Goal: Information Seeking & Learning: Learn about a topic

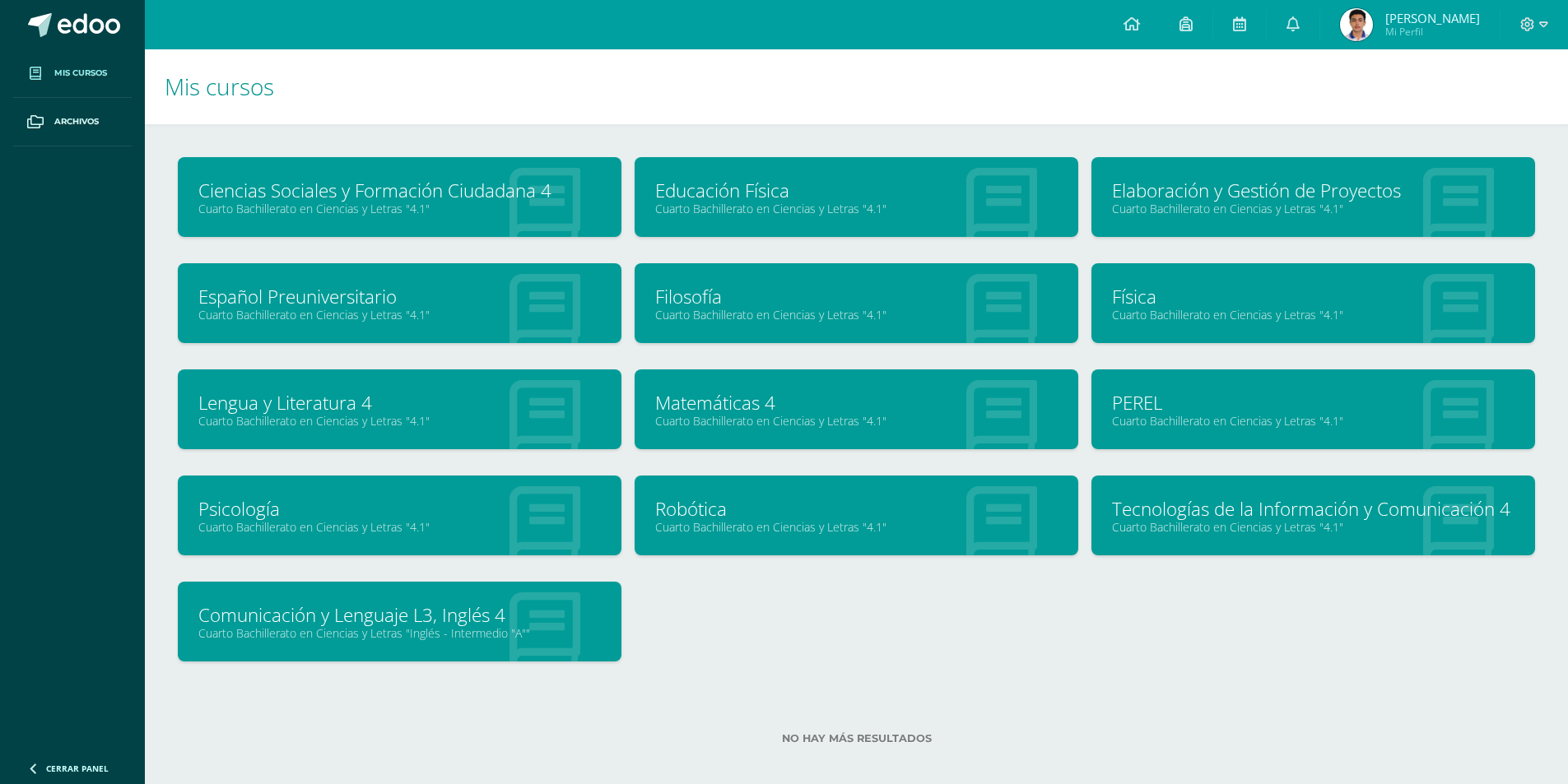
click at [847, 176] on div "Educación Física Cuarto Bachillerato en Ciencias y Letras "4.1"" at bounding box center [857, 198] width 443 height 80
click at [758, 207] on link "Cuarto Bachillerato en Ciencias y Letras "4.1"" at bounding box center [857, 209] width 402 height 16
click at [255, 178] on link "Ciencias Sociales y Formación Ciudadana 4" at bounding box center [400, 190] width 402 height 26
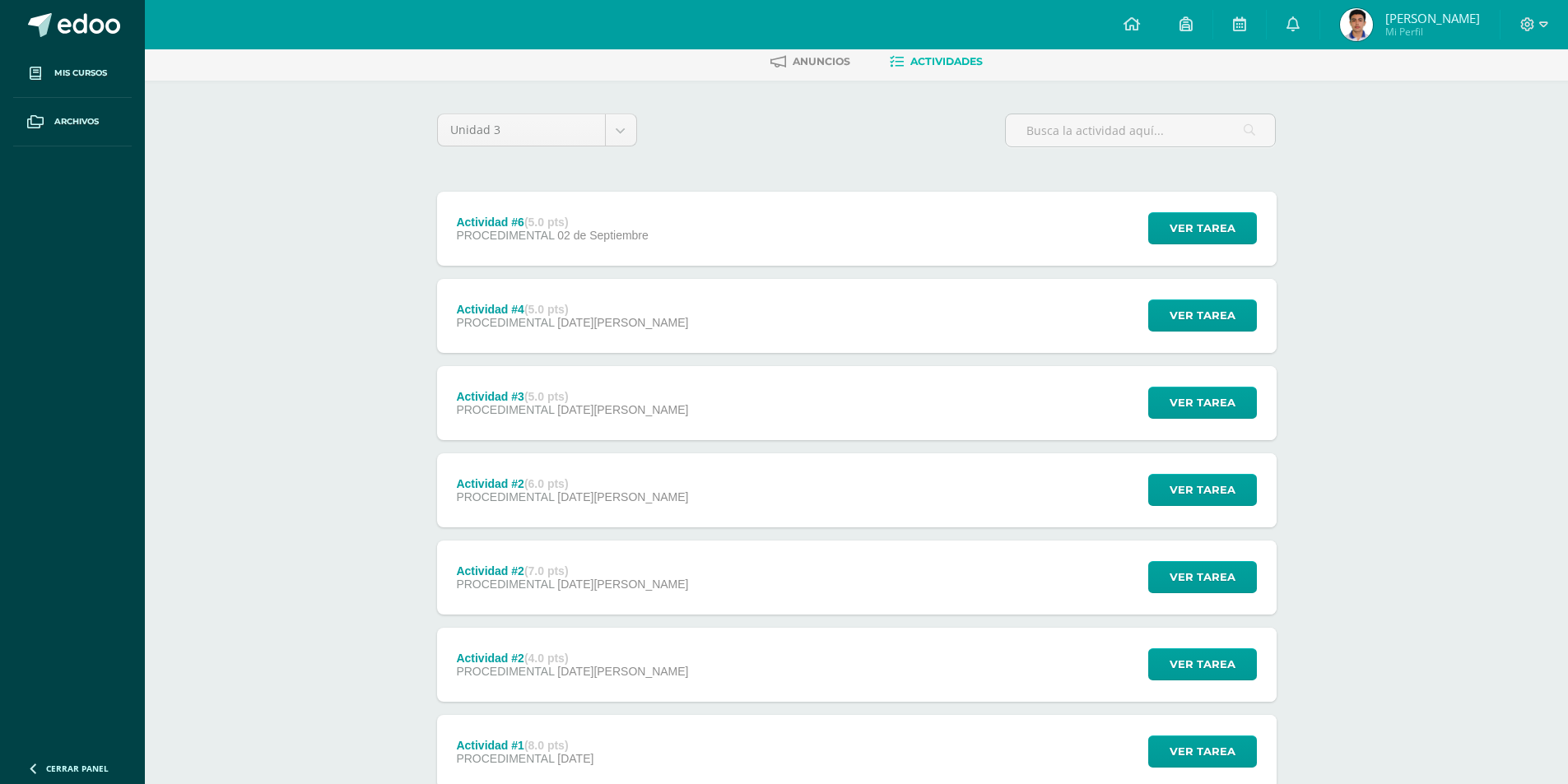
scroll to position [197, 0]
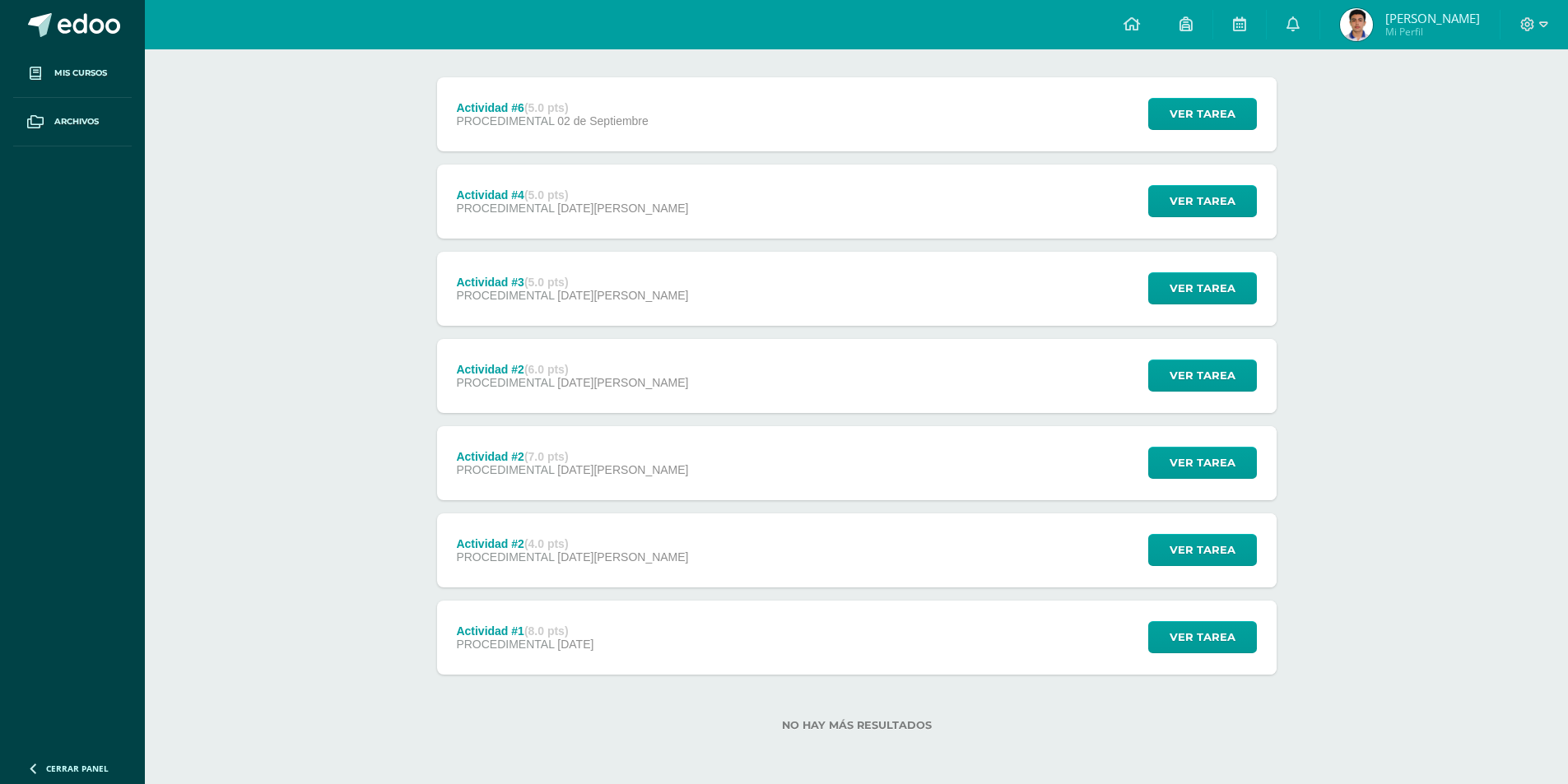
click at [764, 648] on div "Actividad #1 (8.0 pts) PROCEDIMENTAL [DATE] Ver tarea Actividad #1 Educación Fí…" at bounding box center [857, 637] width 840 height 74
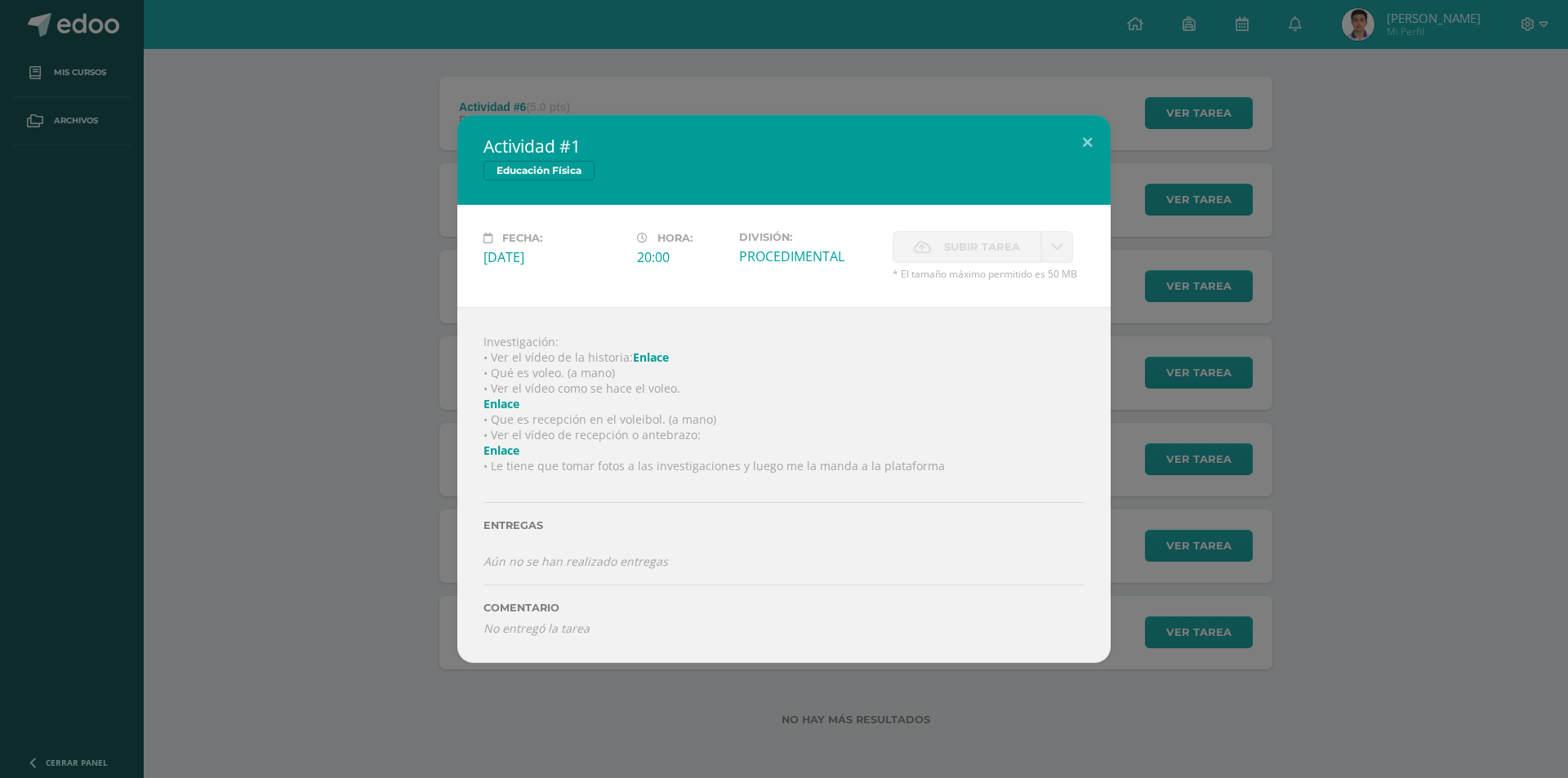
click at [1316, 299] on div "Actividad #1 Educación Física Fecha: [DATE][PERSON_NAME]: 20:00 División: Subir…" at bounding box center [784, 389] width 1555 height 548
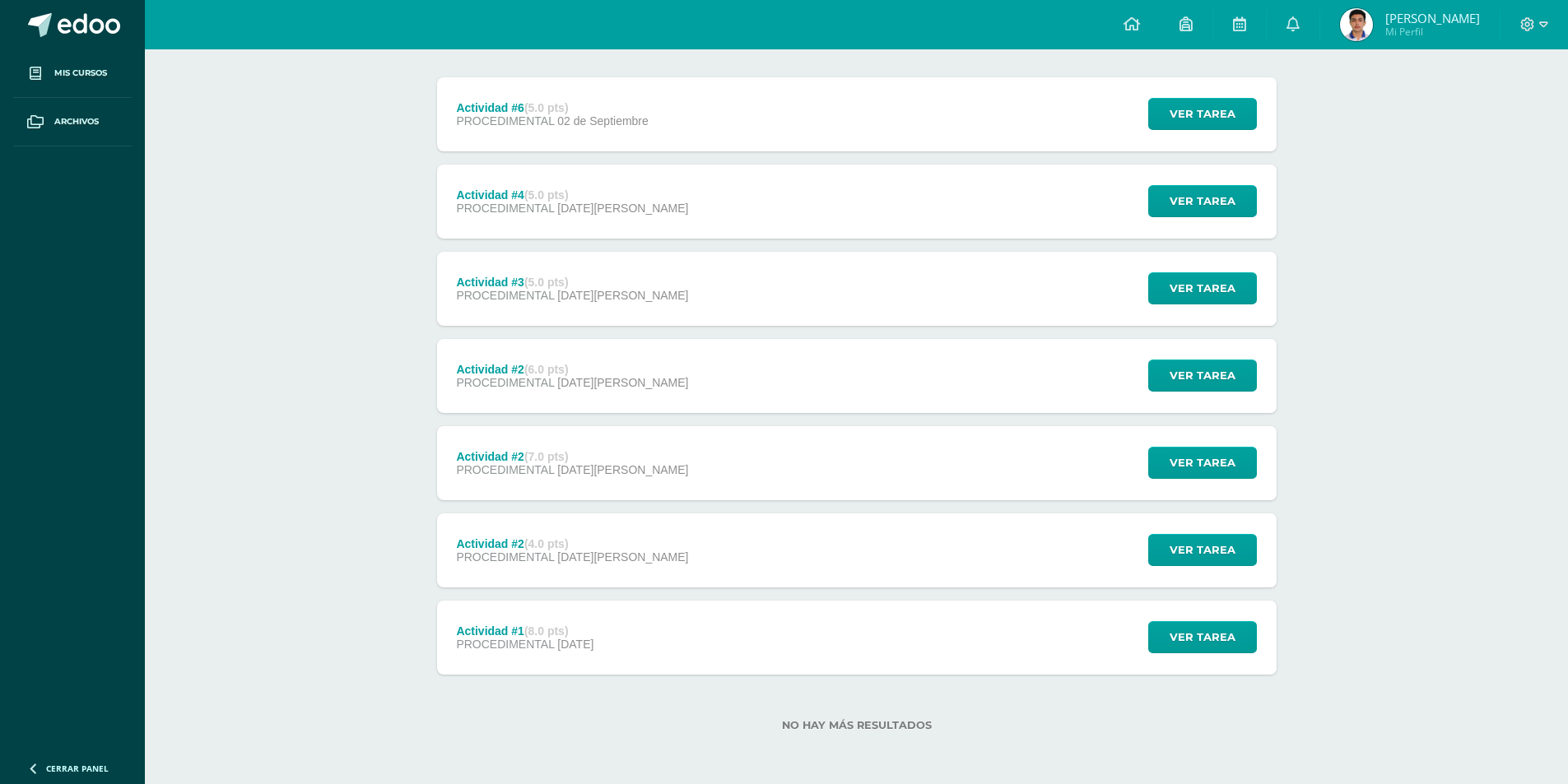
scroll to position [32, 0]
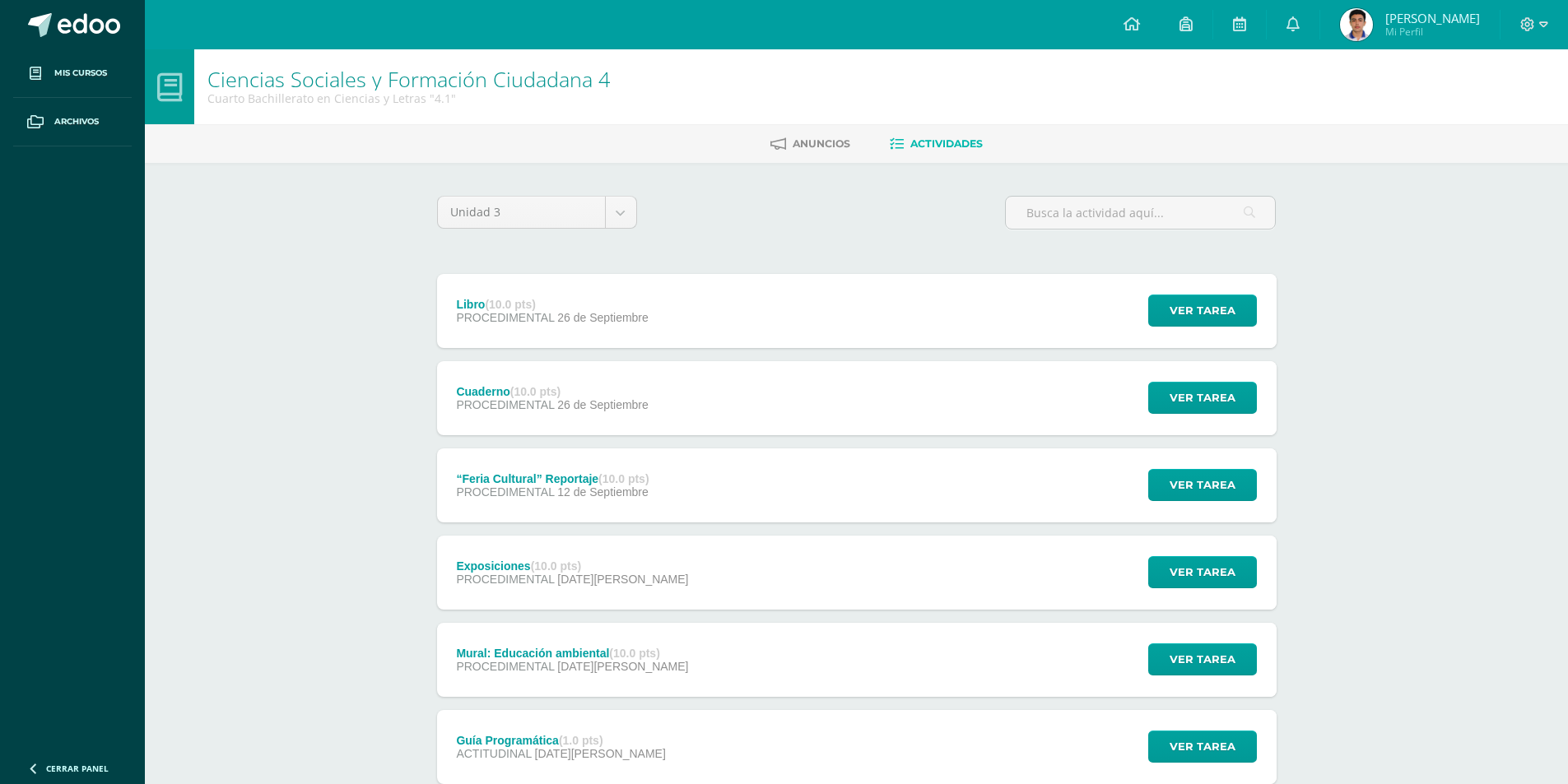
click at [522, 237] on div "Unidad 3 Unidad 1 Unidad 2 Unidad 3" at bounding box center [536, 219] width 213 height 47
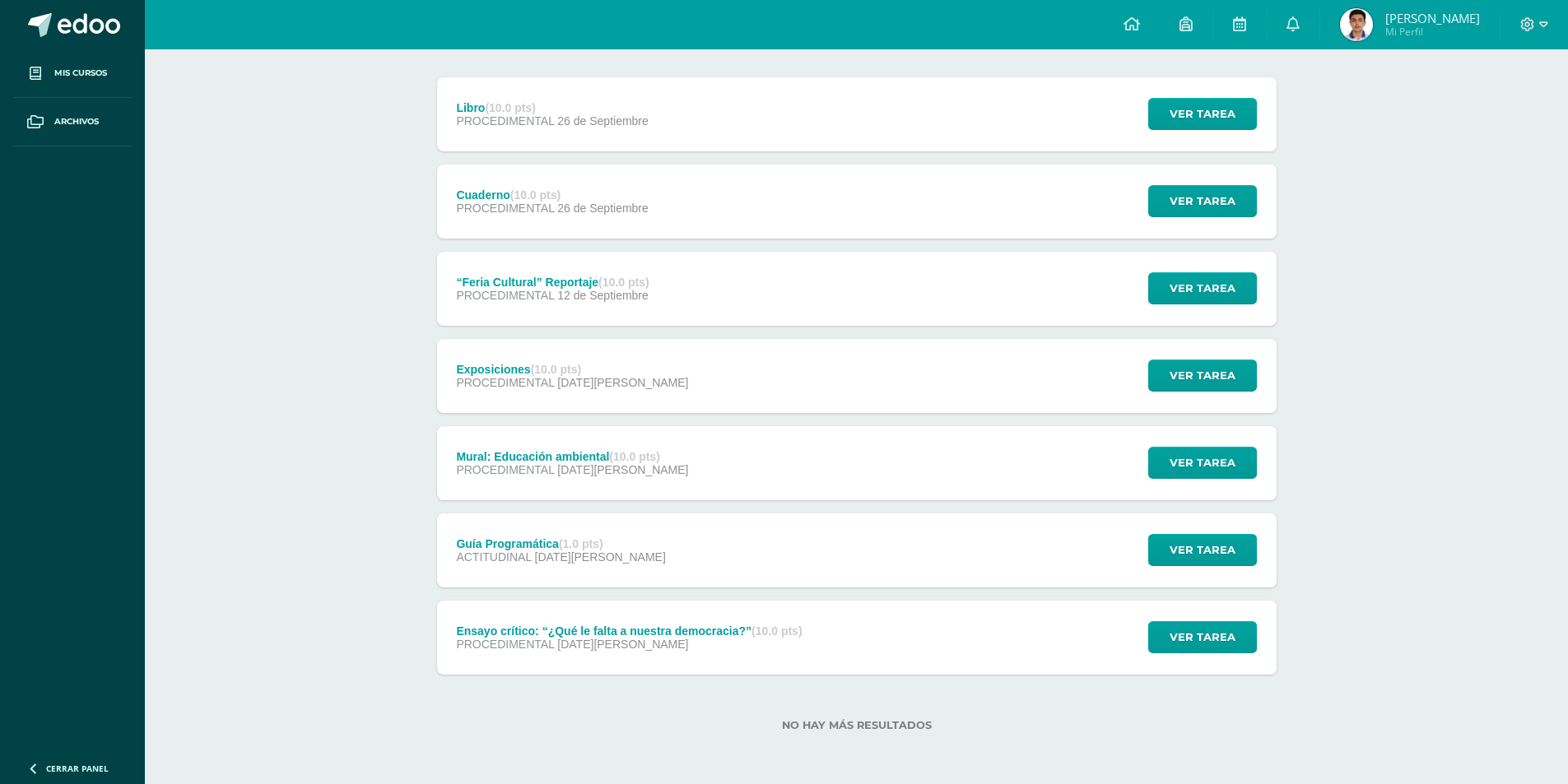
click at [969, 549] on div "Guía Programática (1.0 pts) ACTITUDINAL 04 de Agosto Ver tarea Guía Programátic…" at bounding box center [857, 550] width 840 height 74
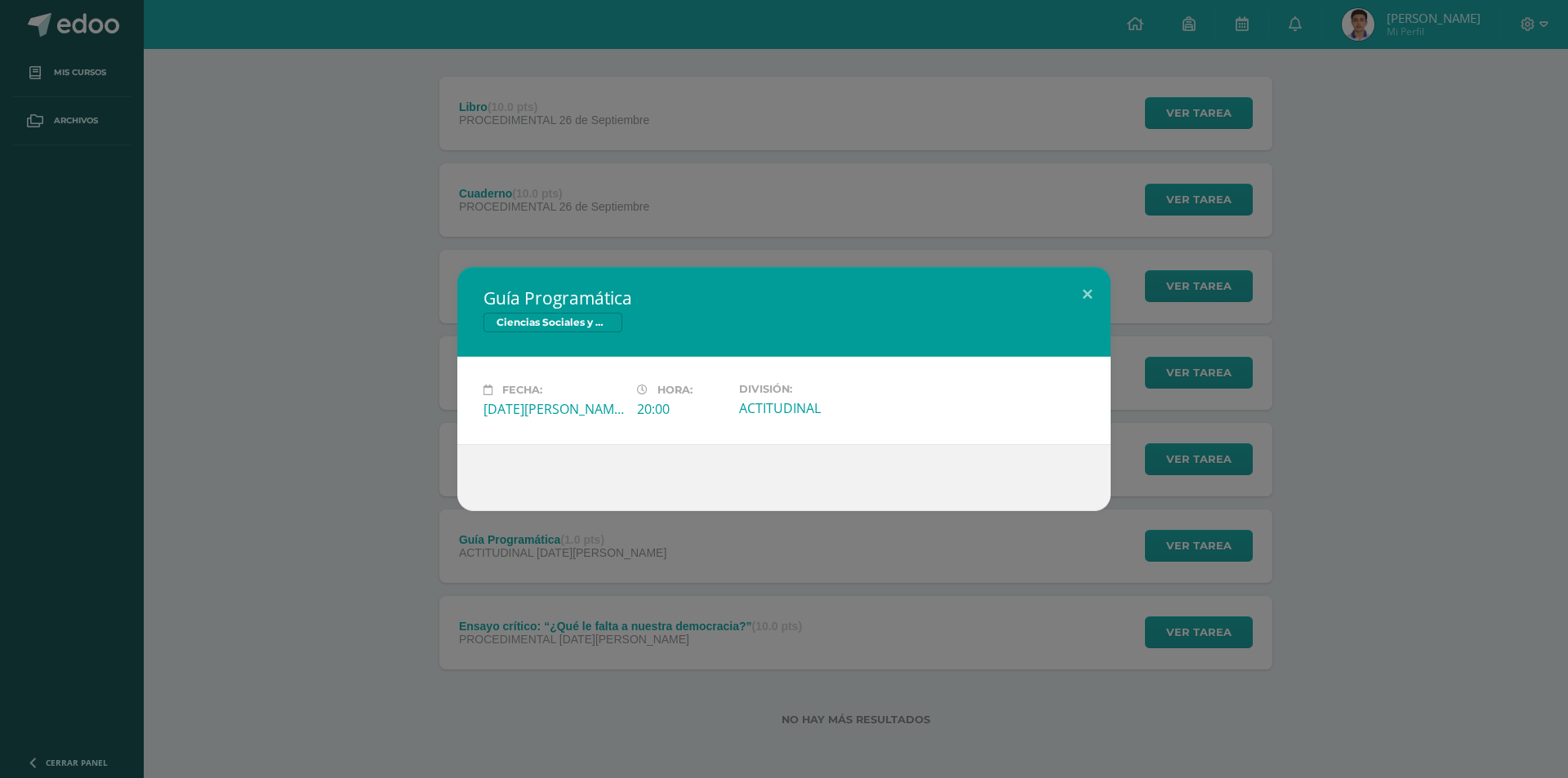
click at [534, 307] on h2 "Guía Programática" at bounding box center [784, 298] width 601 height 23
click at [558, 327] on div "Guía Programática Ciencias Sociales y Formación Ciudadana 4" at bounding box center [784, 312] width 653 height 90
click at [567, 329] on span "Ciencias Sociales y Formación Ciudadana 4" at bounding box center [552, 322] width 139 height 19
click at [277, 270] on div "Guía Programática Ciencias Sociales y Formación Ciudadana 4 Fecha: Lunes 04 de …" at bounding box center [784, 389] width 1555 height 244
